Goal: Navigation & Orientation: Find specific page/section

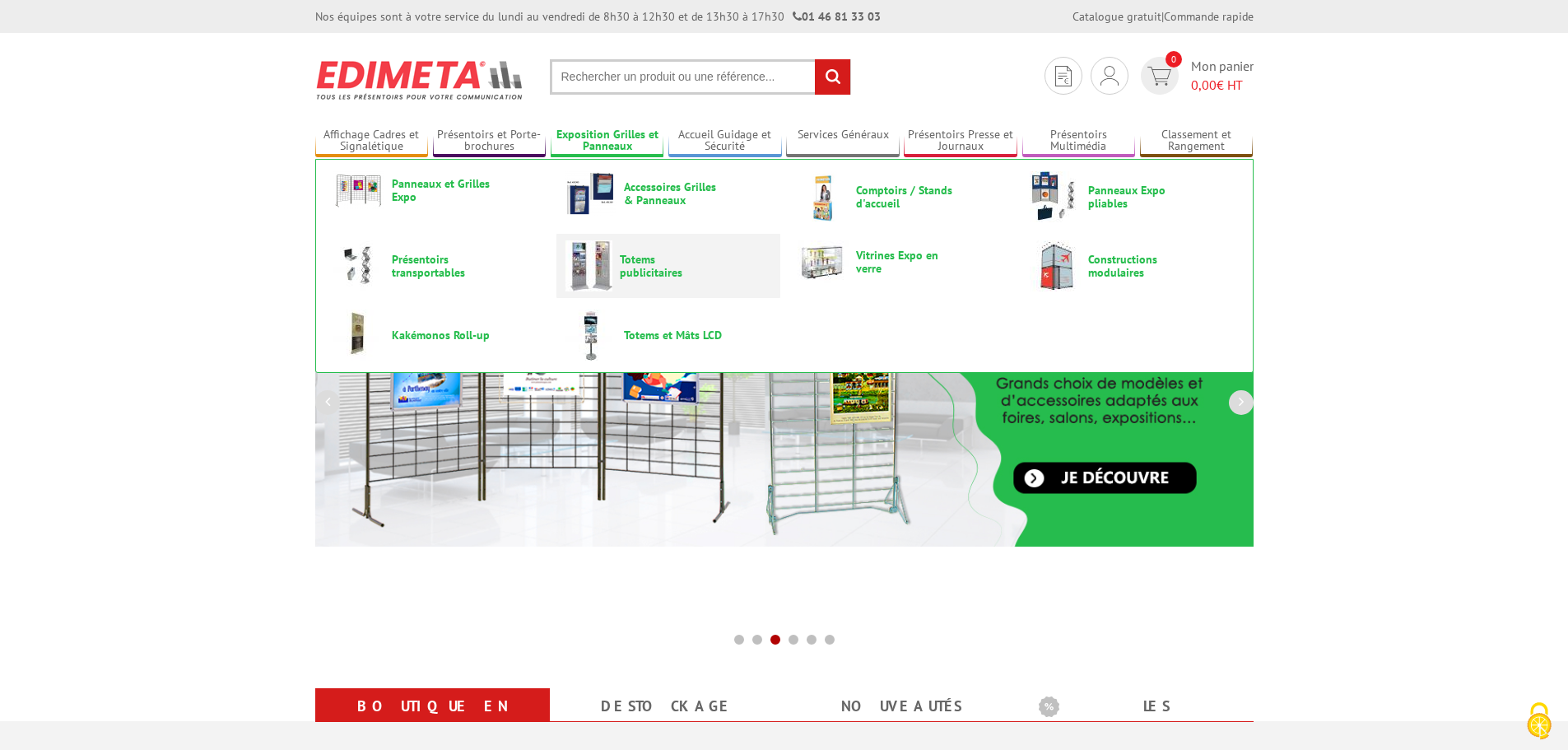
click at [645, 277] on span "Totems publicitaires" at bounding box center [669, 266] width 99 height 26
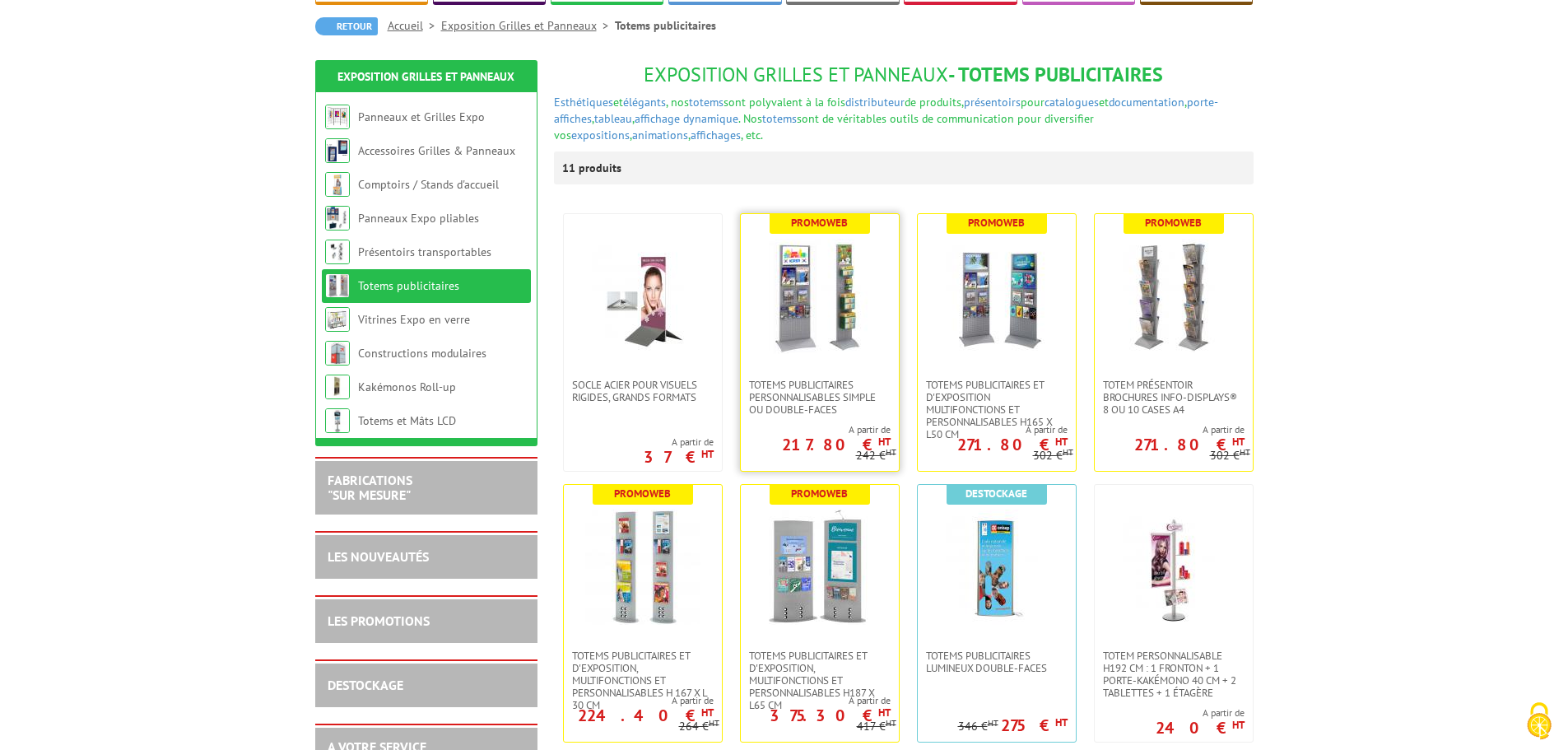
scroll to position [164, 0]
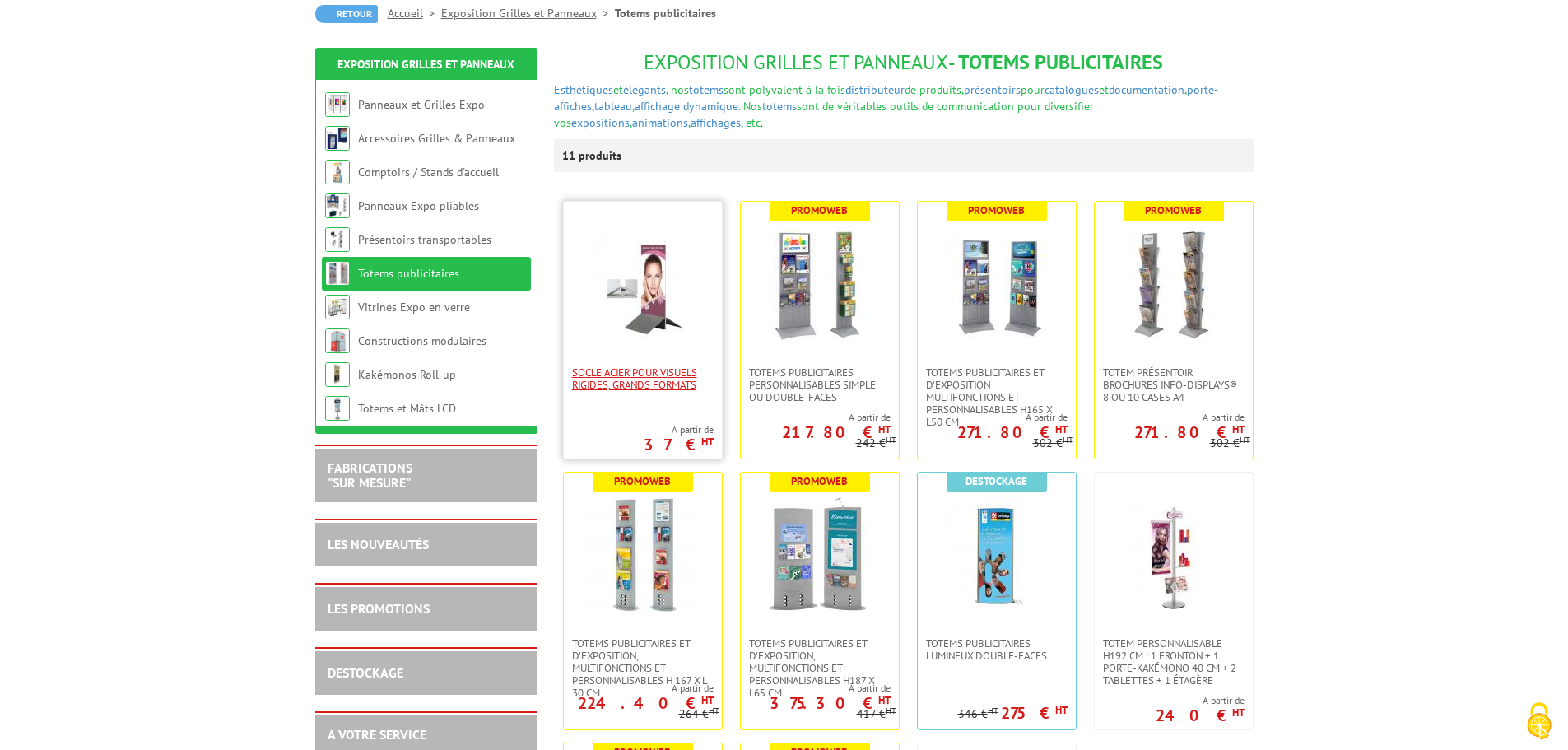
click at [647, 383] on span "Socle acier pour visuels rigides, grands formats" at bounding box center [642, 378] width 142 height 25
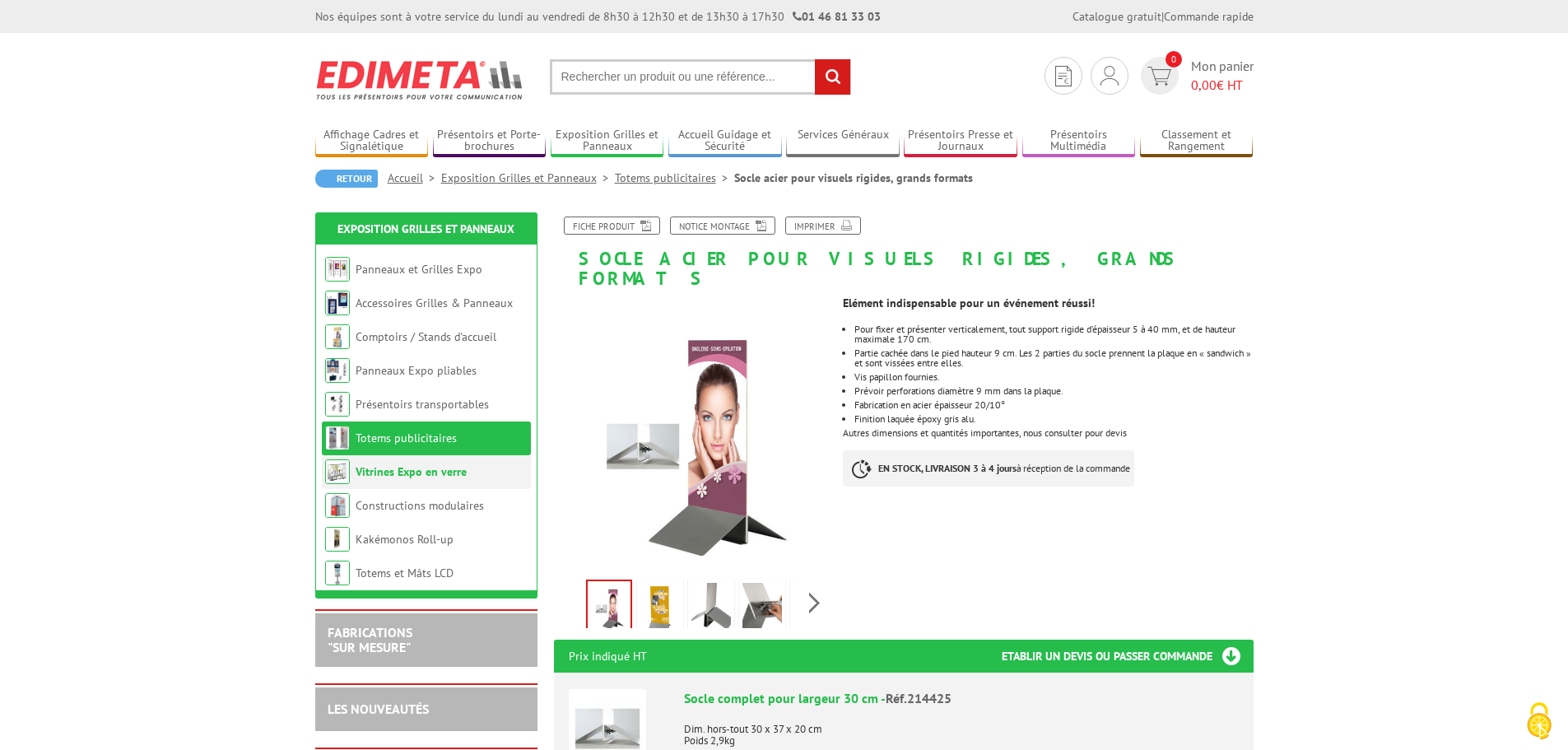
click at [452, 472] on link "Vitrines Expo en verre" at bounding box center [411, 471] width 111 height 15
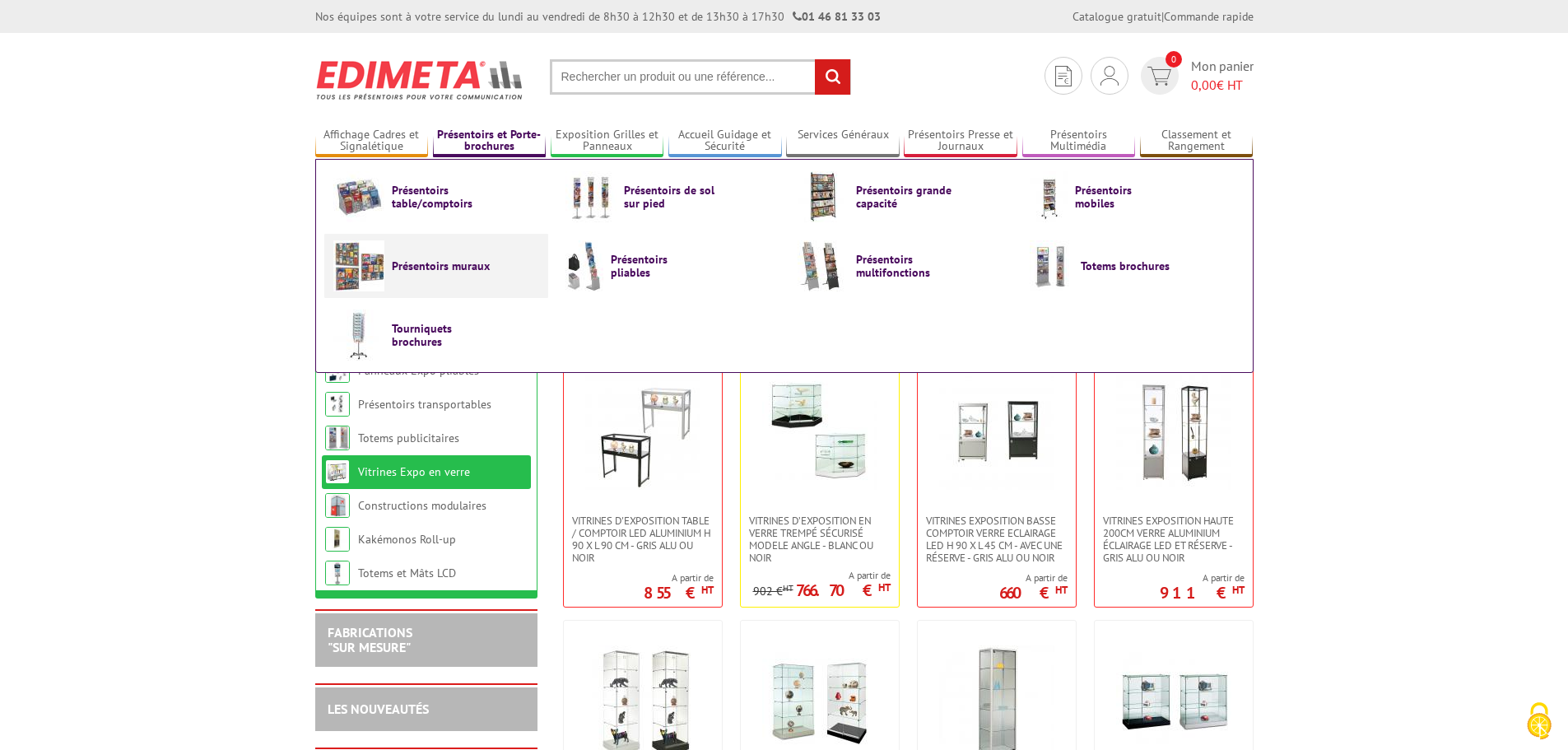
click at [354, 269] on img at bounding box center [359, 266] width 51 height 51
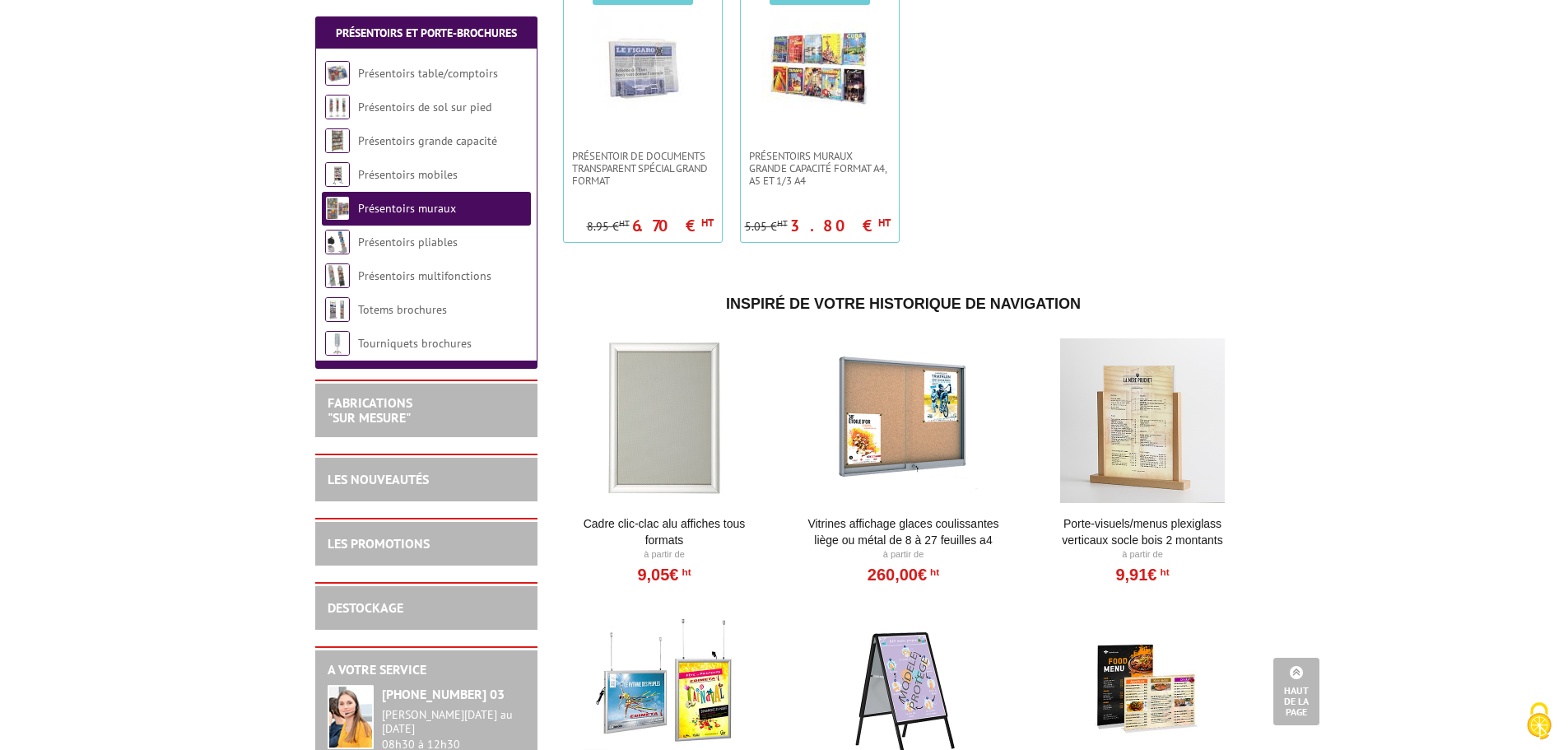
scroll to position [1482, 0]
click at [928, 530] on link "Vitrines affichage glaces coulissantes liège ou métal de 8 à 27 feuilles A4" at bounding box center [904, 531] width 204 height 33
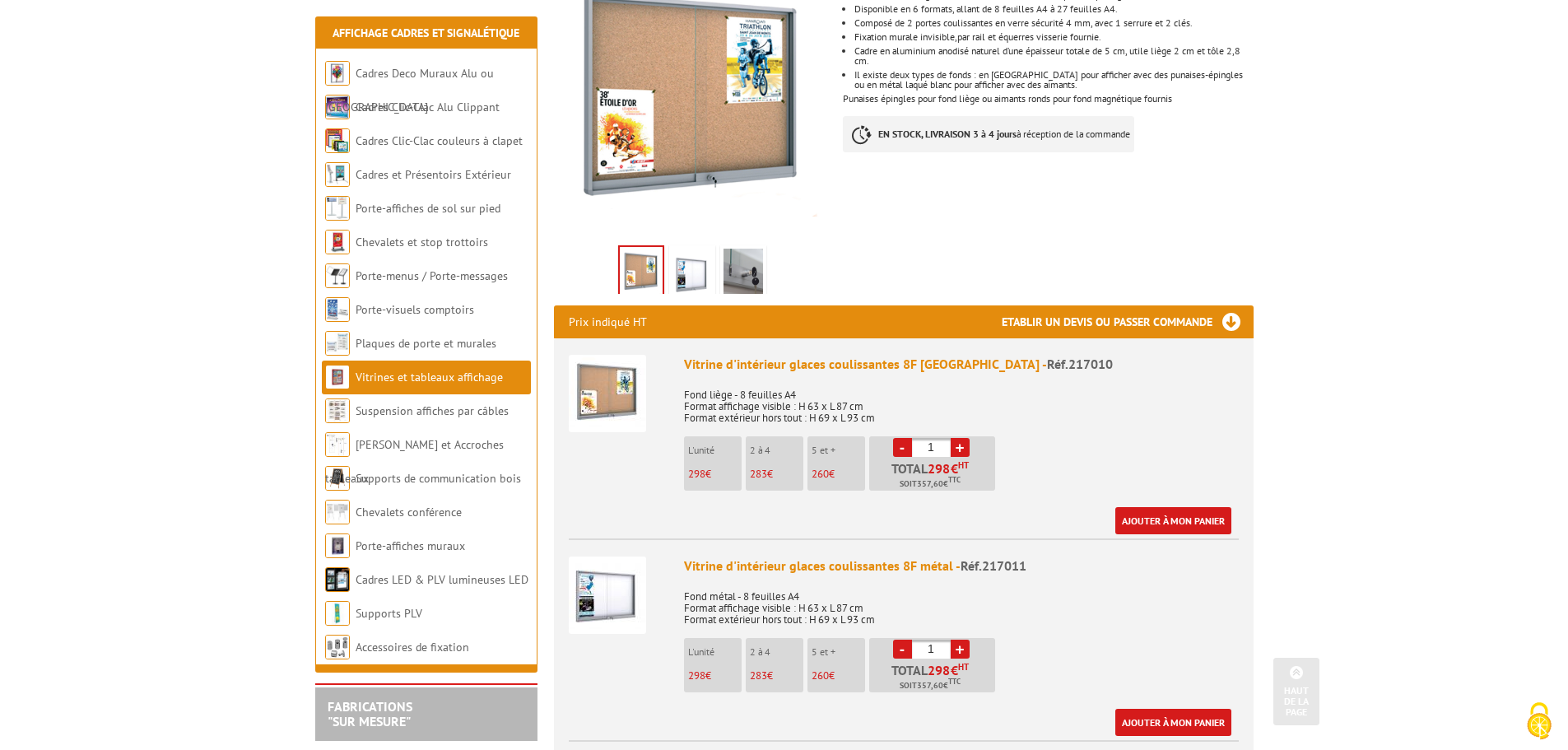
scroll to position [412, 0]
